Goal: Task Accomplishment & Management: Complete application form

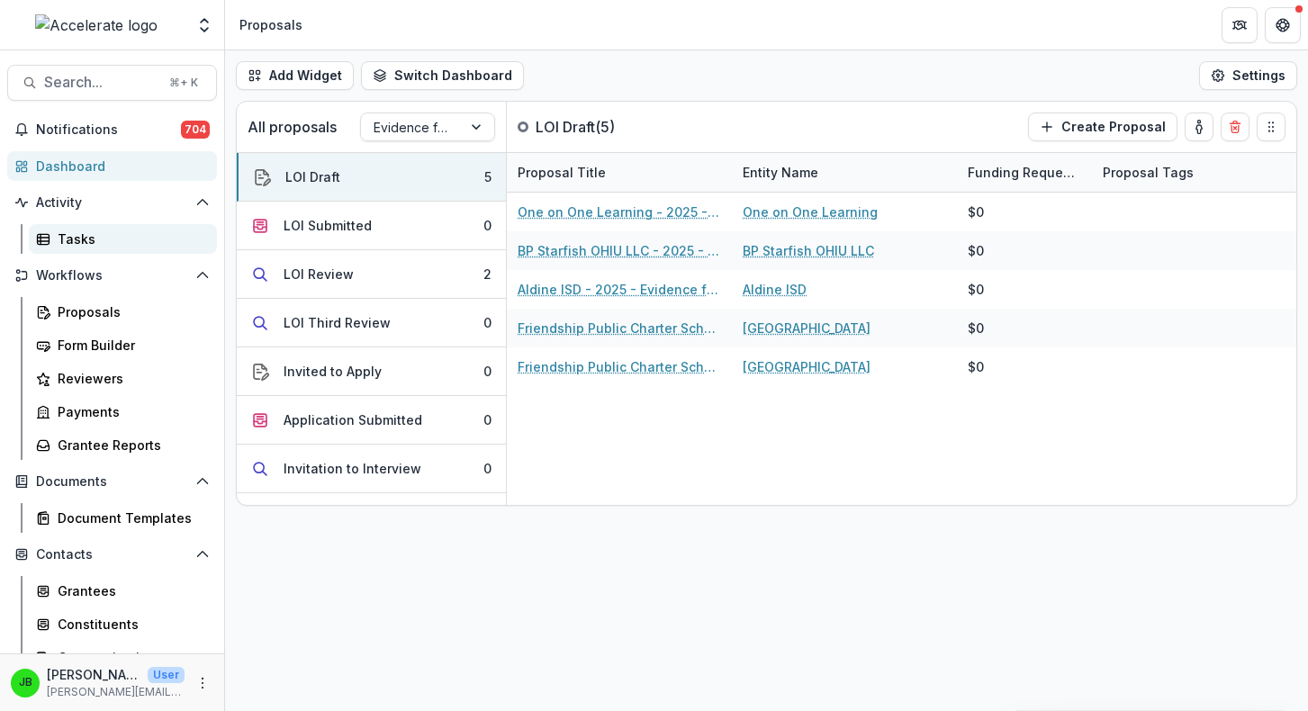
click at [61, 236] on div "Tasks" at bounding box center [130, 238] width 145 height 19
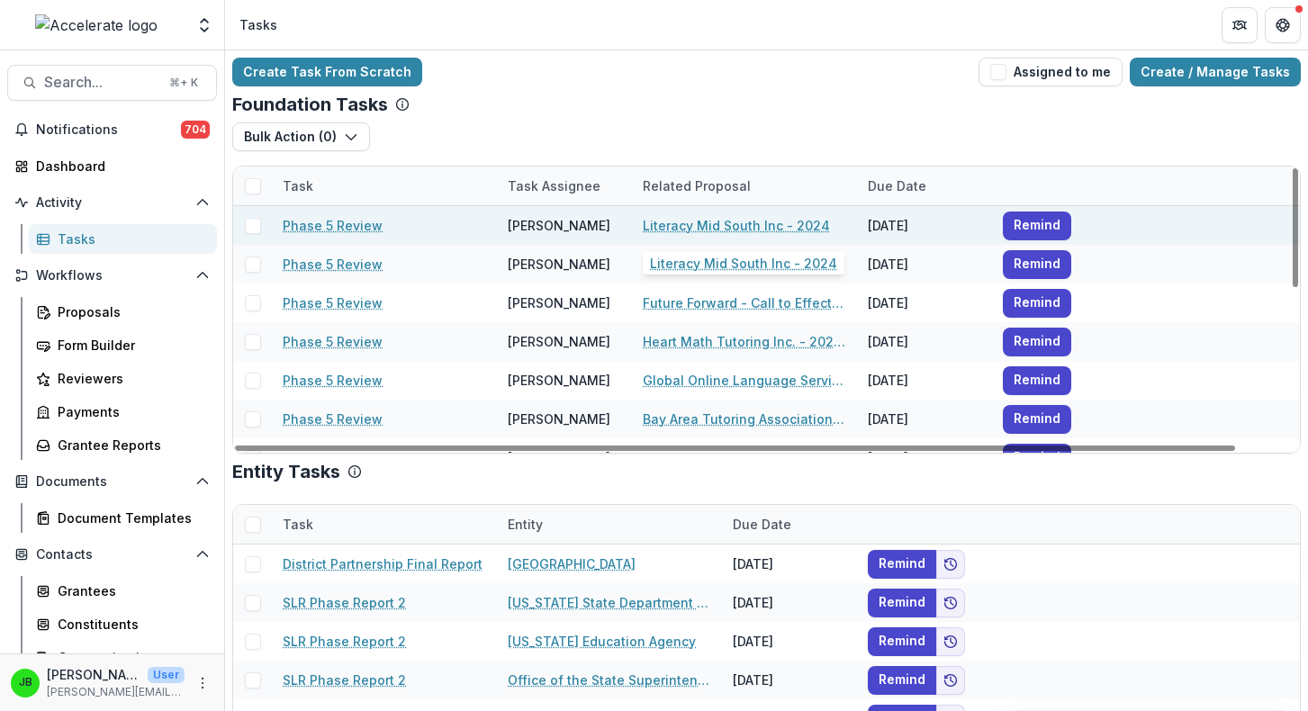
click at [730, 230] on link "Literacy Mid South Inc - 2024" at bounding box center [736, 225] width 187 height 19
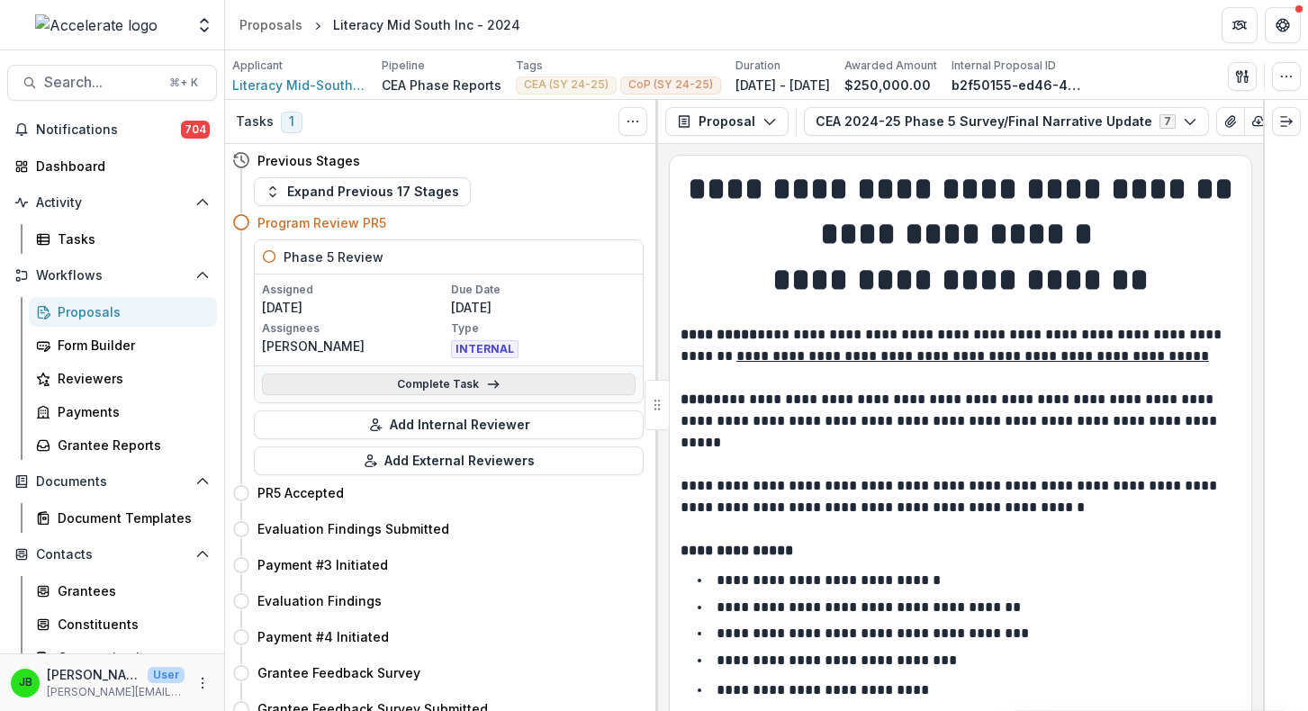
click at [481, 376] on link "Complete Task" at bounding box center [448, 384] width 373 height 22
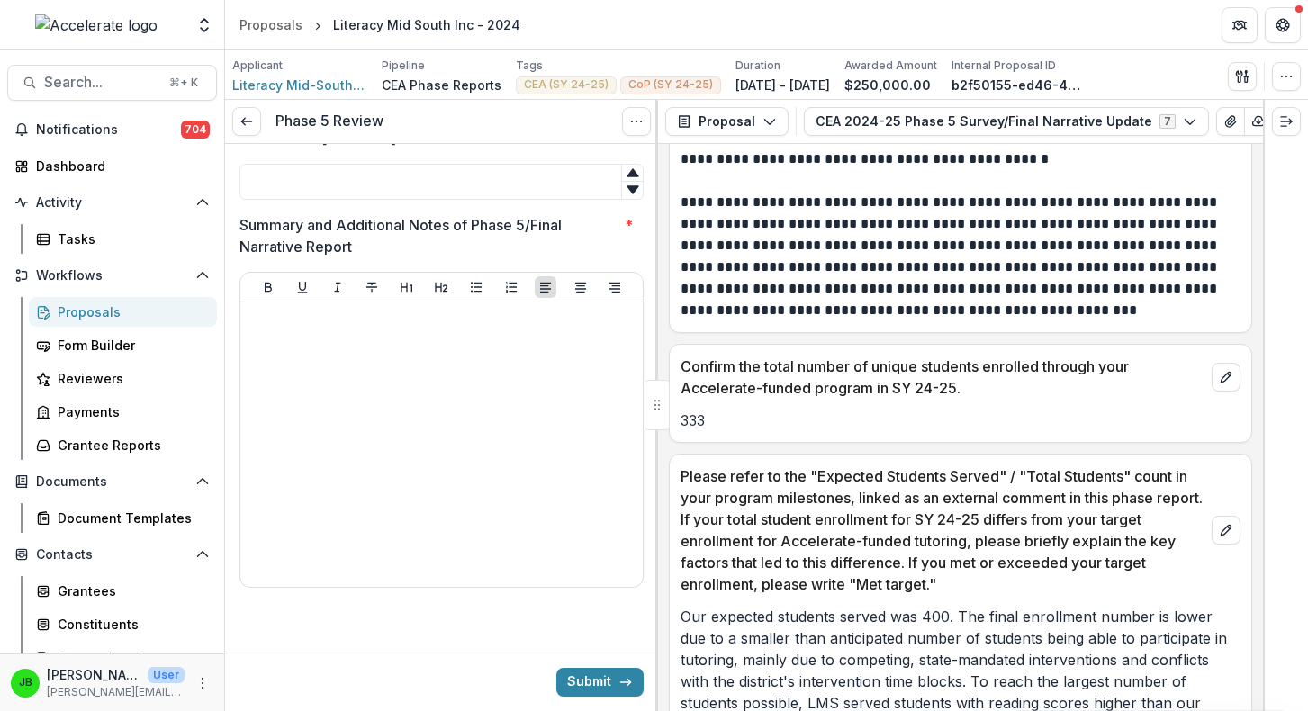
scroll to position [3422, 0]
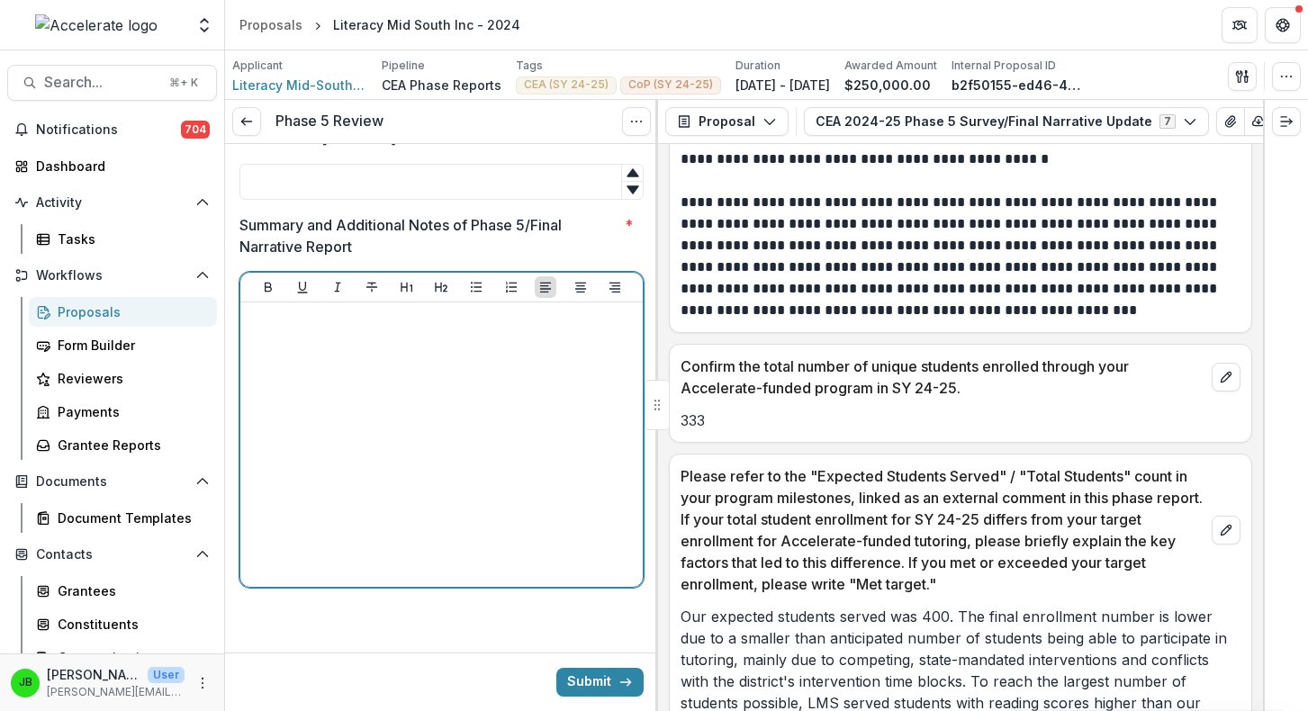
click at [421, 526] on div at bounding box center [441, 445] width 388 height 270
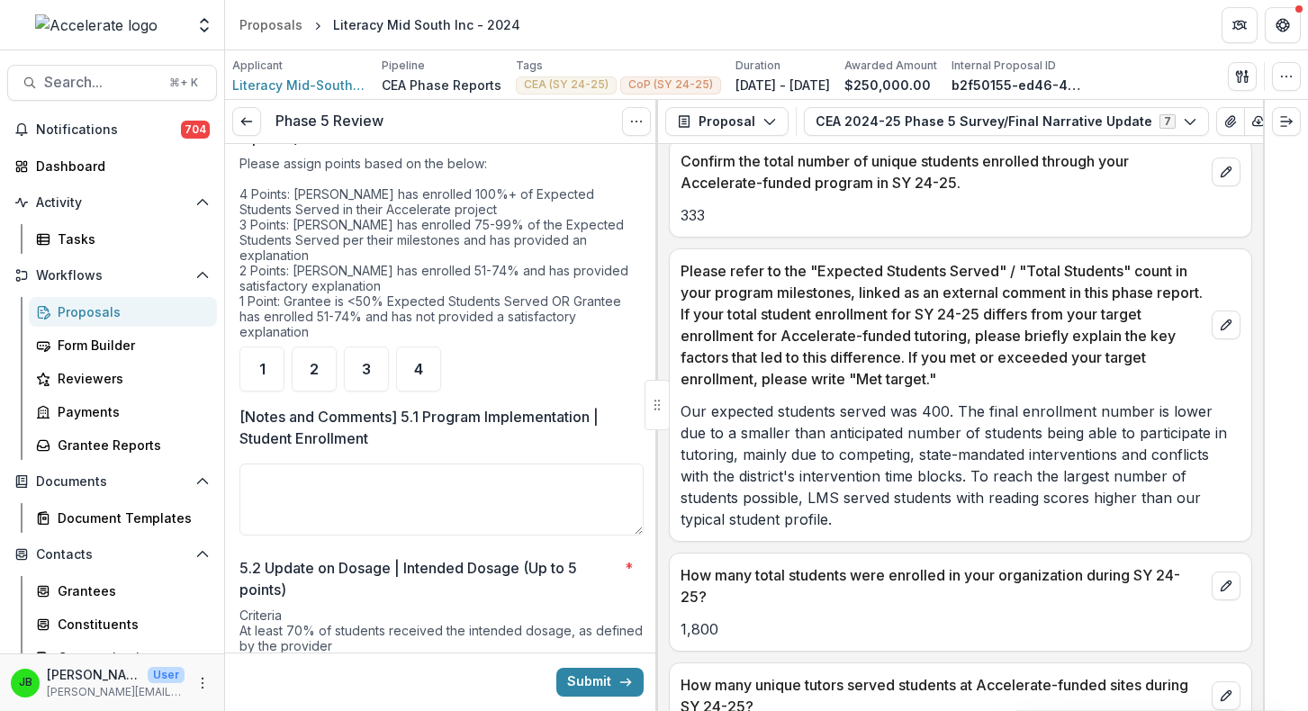
scroll to position [162, 0]
click at [493, 480] on textarea "[Notes and Comments] 5.1 Program Implementation | Student Enrollment" at bounding box center [441, 498] width 404 height 72
type textarea "**********"
